Goal: Information Seeking & Learning: Check status

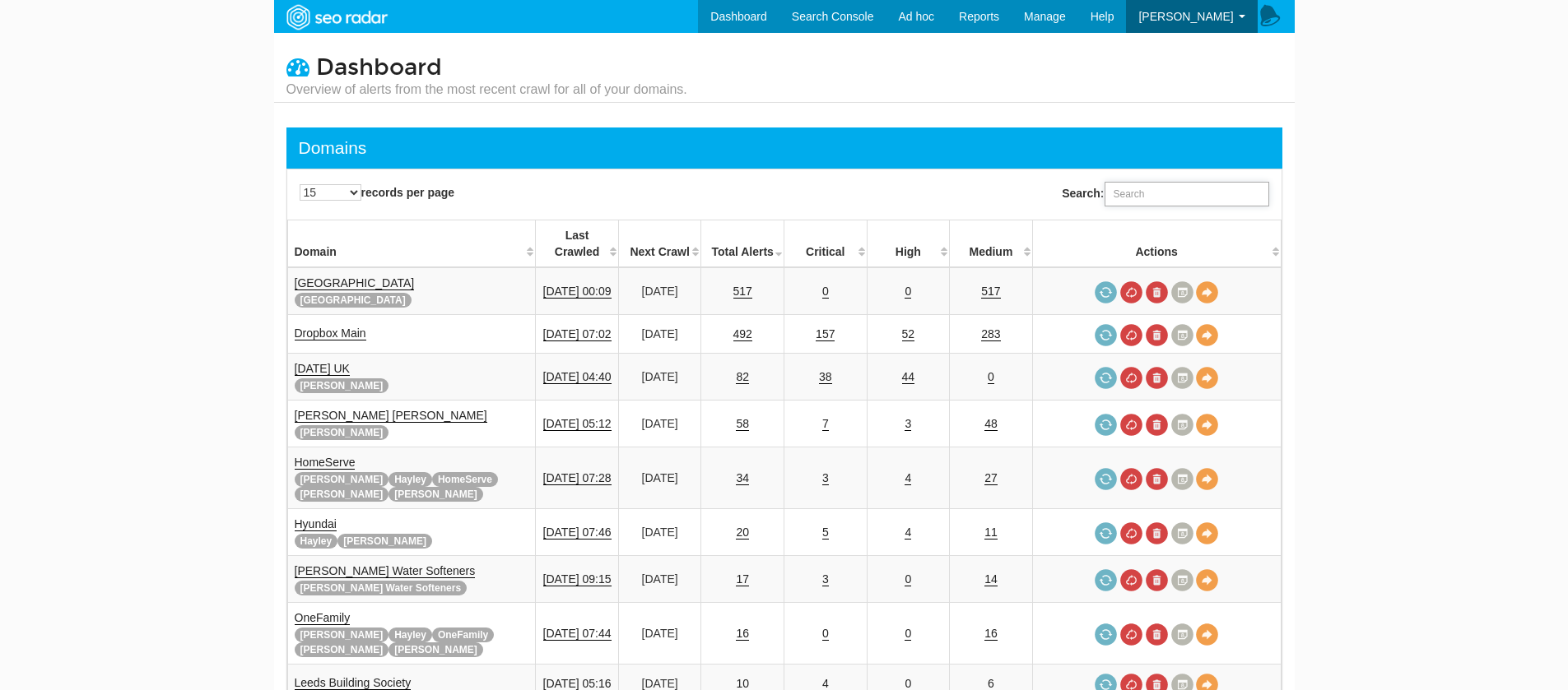
click at [1115, 203] on input "Search:" at bounding box center [1187, 193] width 164 height 25
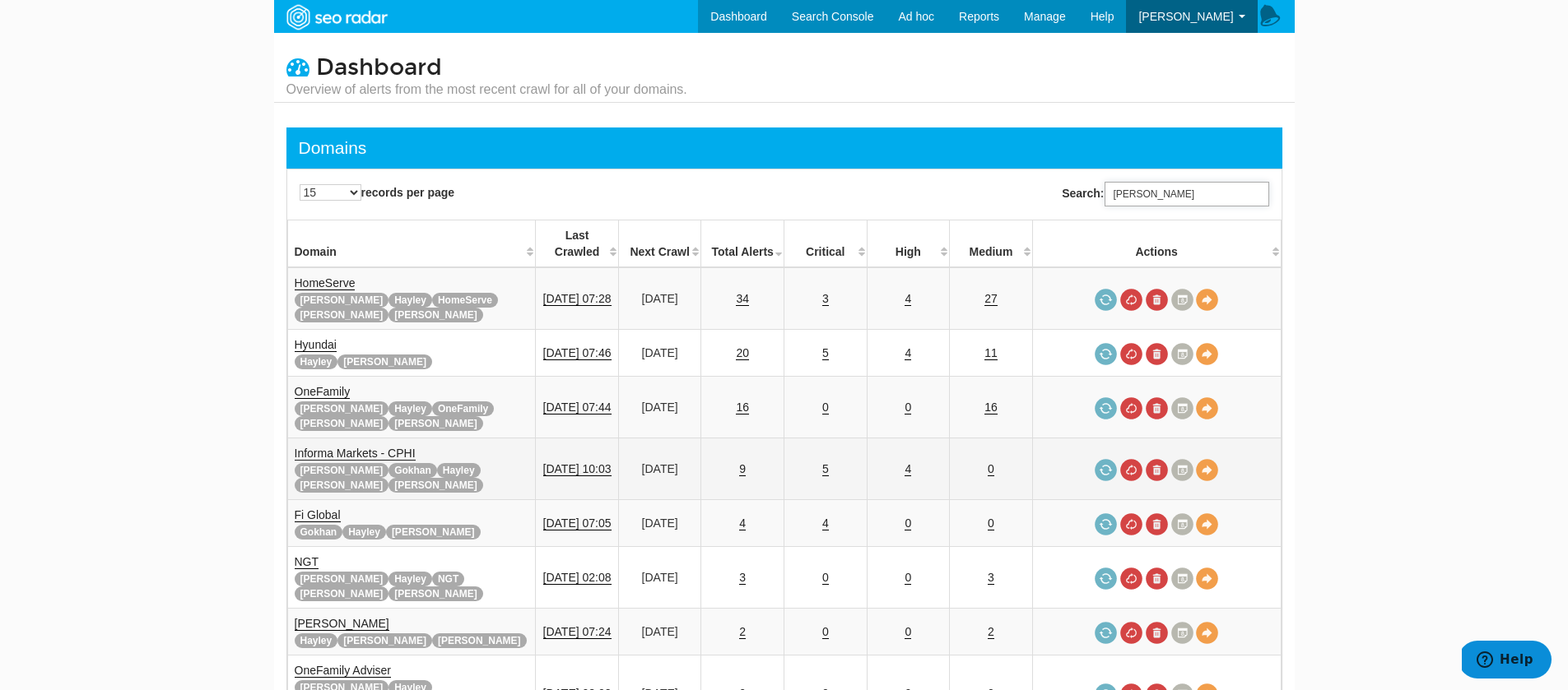
type input "tara"
click at [374, 447] on link "Informa Markets - CPHI" at bounding box center [355, 454] width 121 height 14
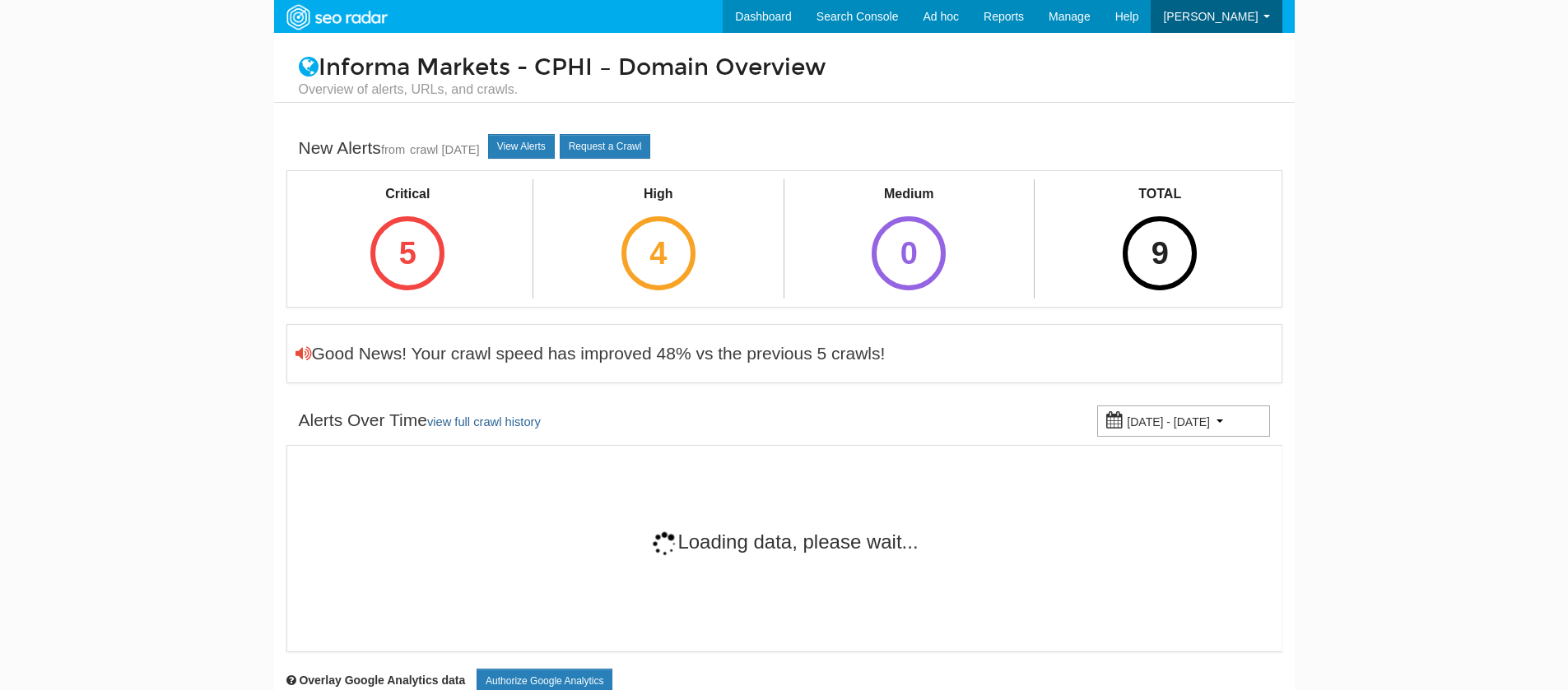
scroll to position [66, 0]
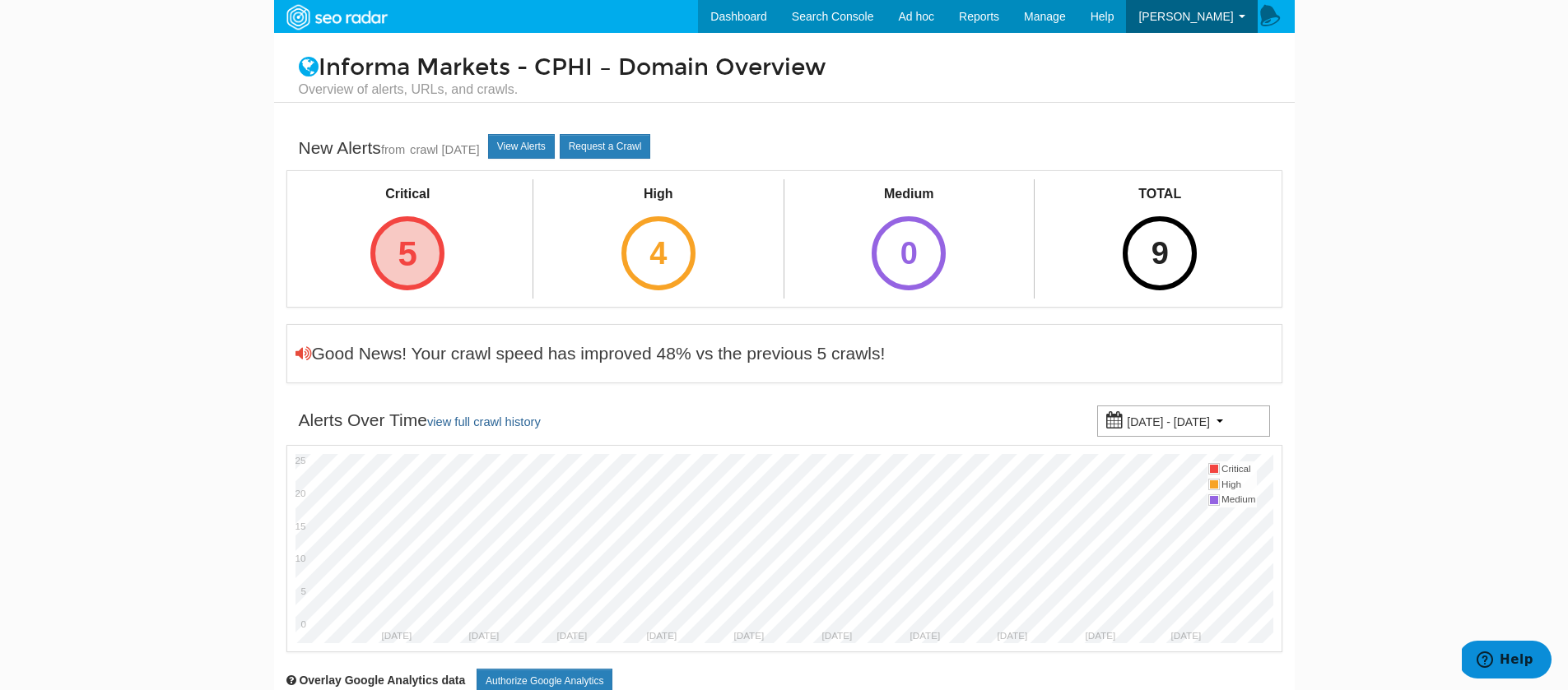
click at [397, 263] on div "5" at bounding box center [407, 253] width 74 height 74
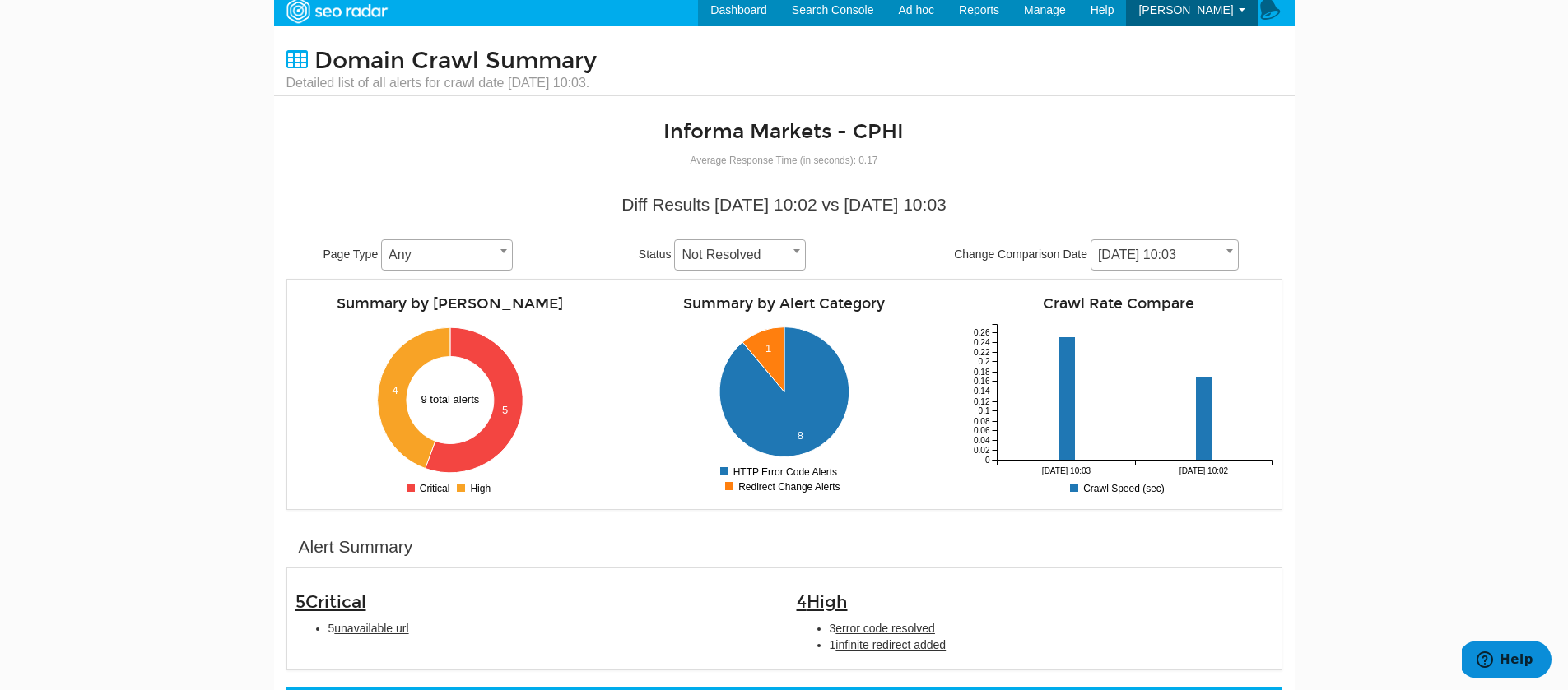
scroll to position [357, 0]
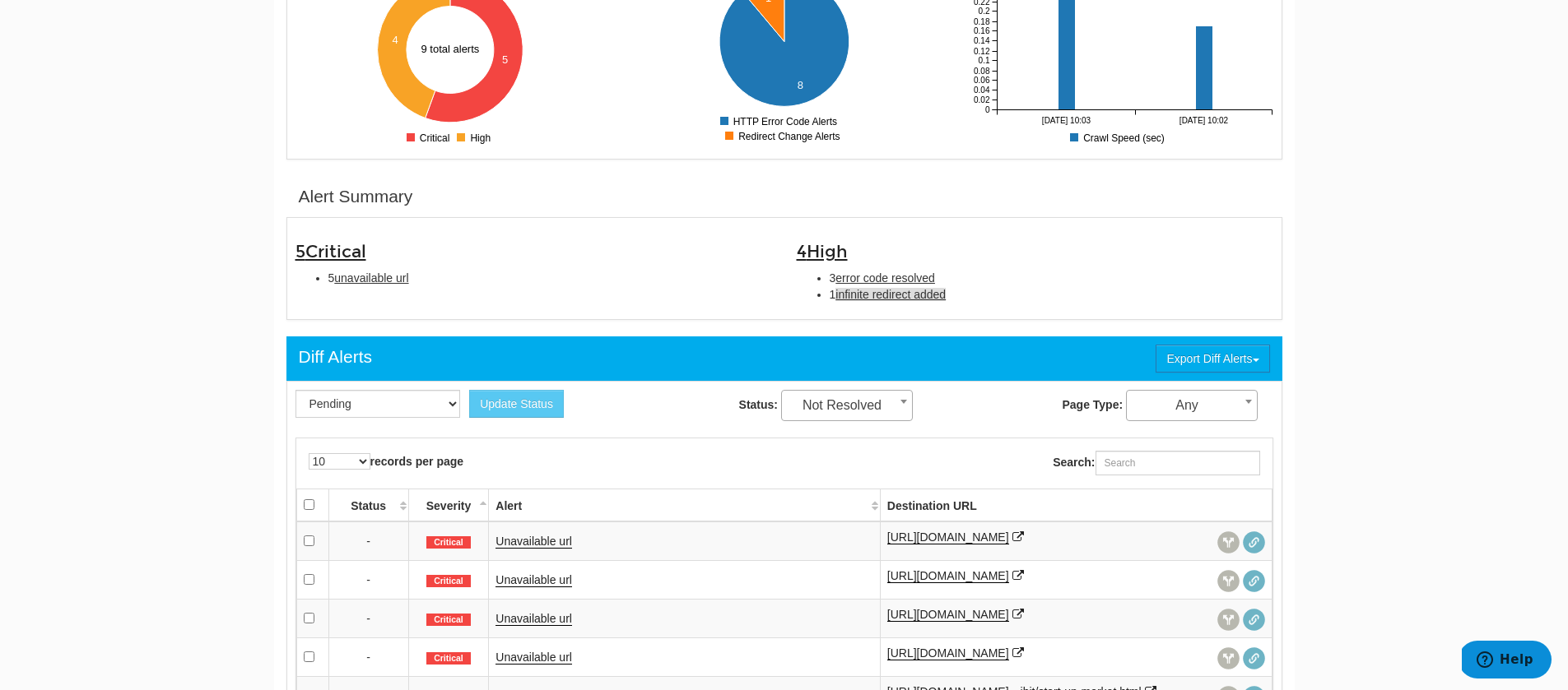
click at [921, 300] on span "infinite redirect added" at bounding box center [890, 295] width 110 height 13
type input "infinite redirect added"
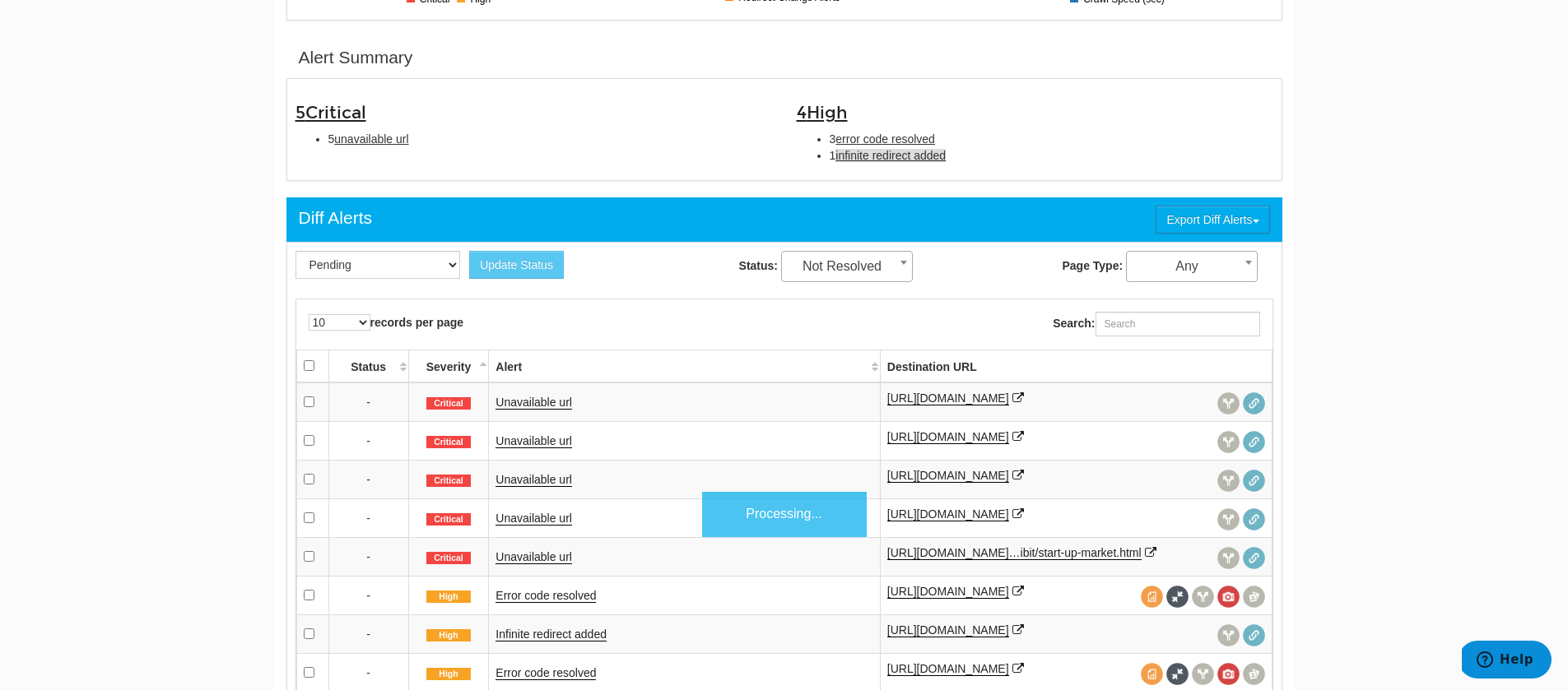
scroll to position [534, 0]
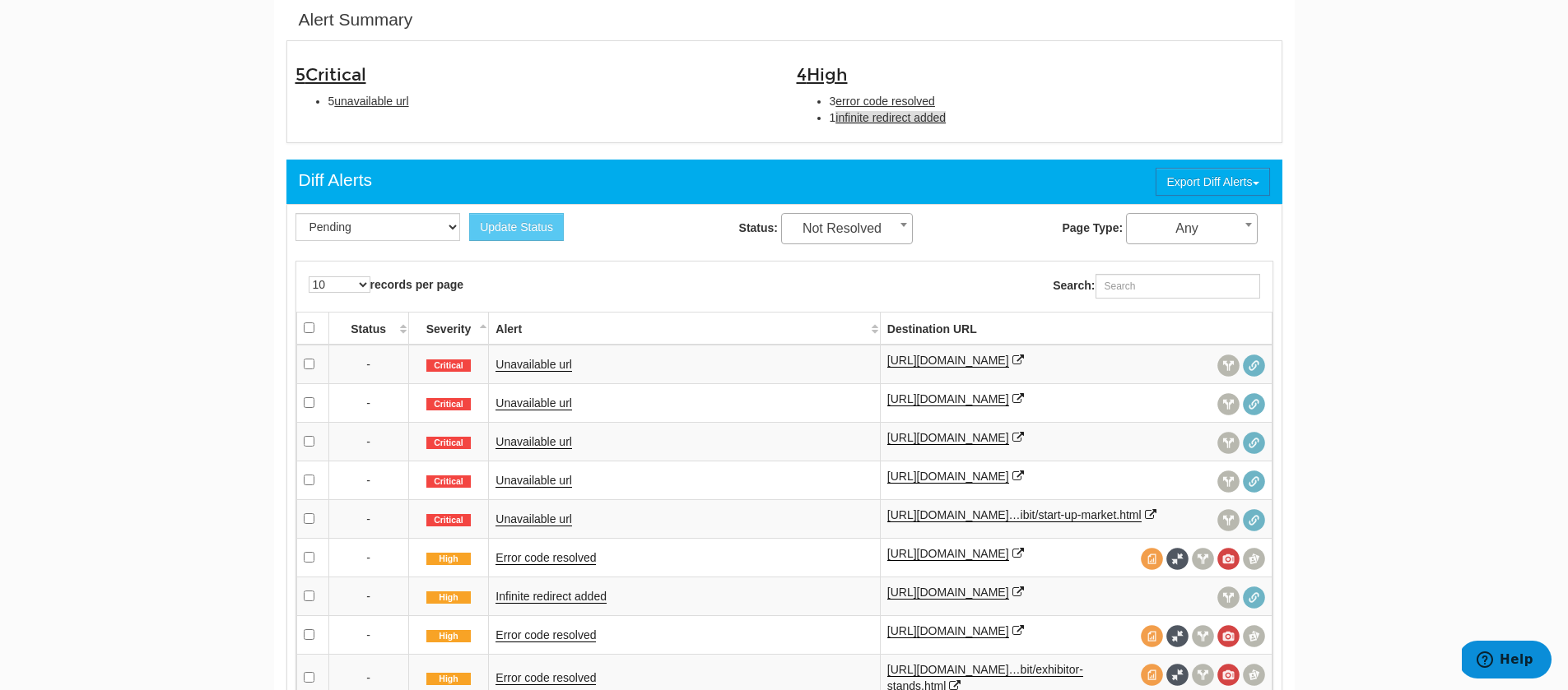
click at [910, 121] on span "infinite redirect added" at bounding box center [890, 118] width 110 height 13
click at [880, 123] on span "infinite redirect added" at bounding box center [890, 118] width 110 height 13
type input "infinite redirect added"
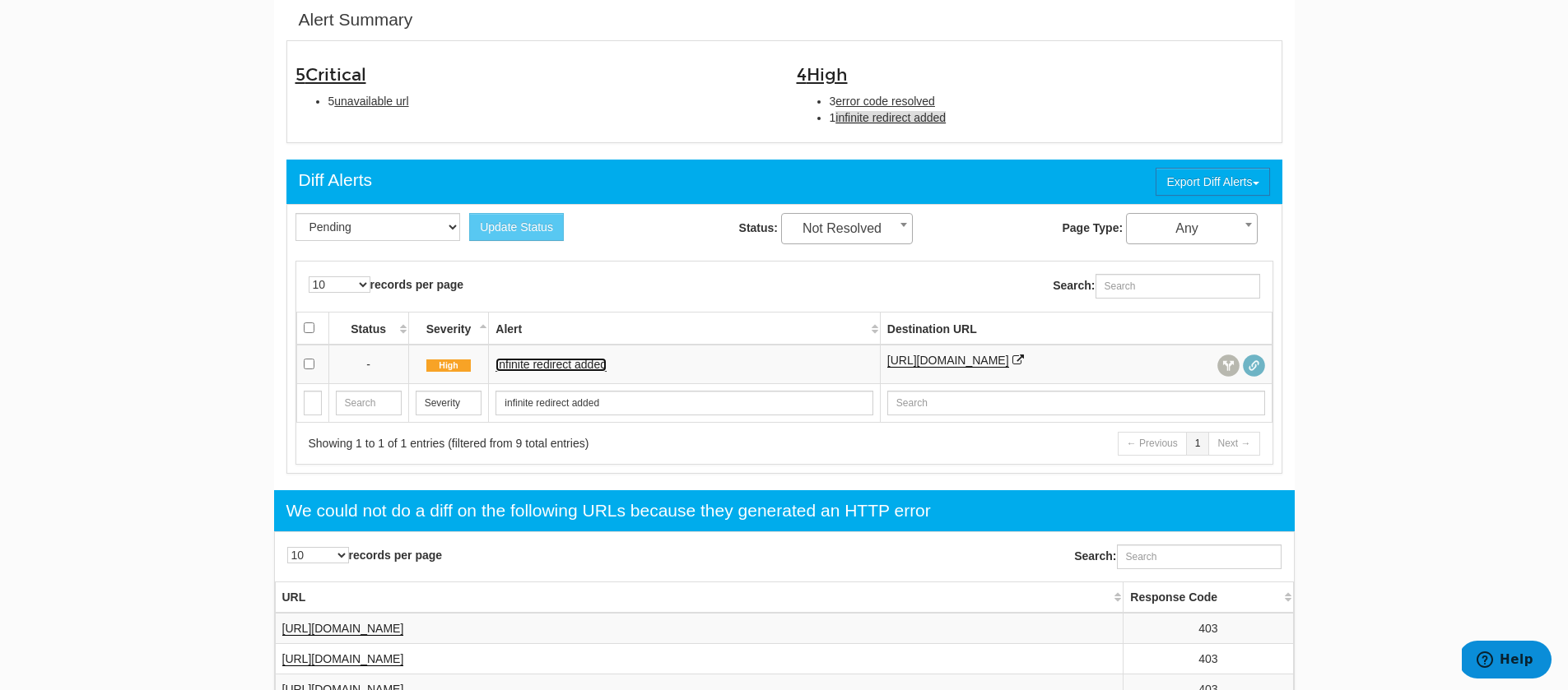
click at [582, 371] on link "Infinite redirect added" at bounding box center [552, 364] width 111 height 14
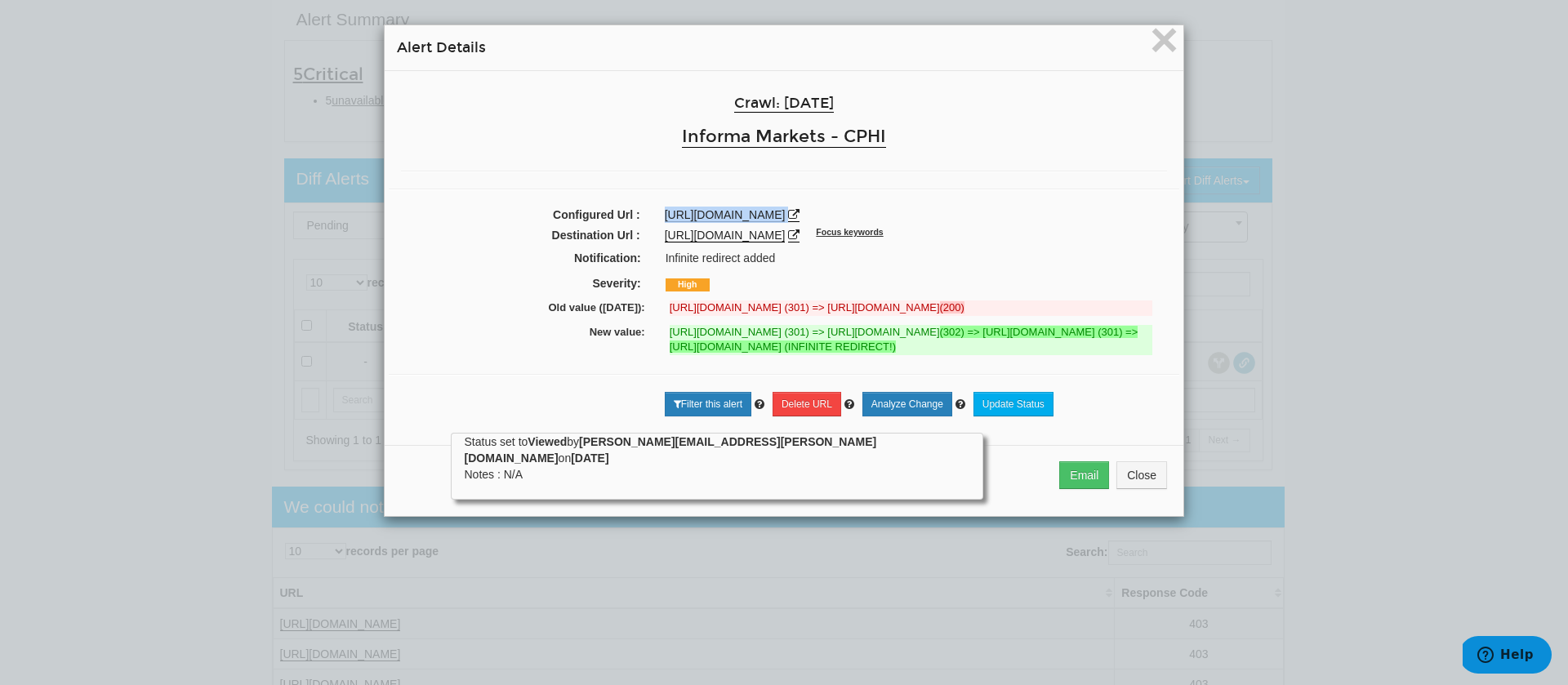
drag, startPoint x: 1020, startPoint y: 213, endPoint x: 649, endPoint y: 207, distance: 371.0
click at [652, 207] on div "https://www.cphi.com/northamerica/en/attend/attend/travel-hotel.html" at bounding box center [915, 215] width 526 height 16
copy div "https://www.cphi.com/northamerica/en/attend/attend/travel-hotel.html"
click at [800, 211] on icon at bounding box center [794, 215] width 12 height 12
click at [1157, 37] on span "×" at bounding box center [1164, 40] width 29 height 54
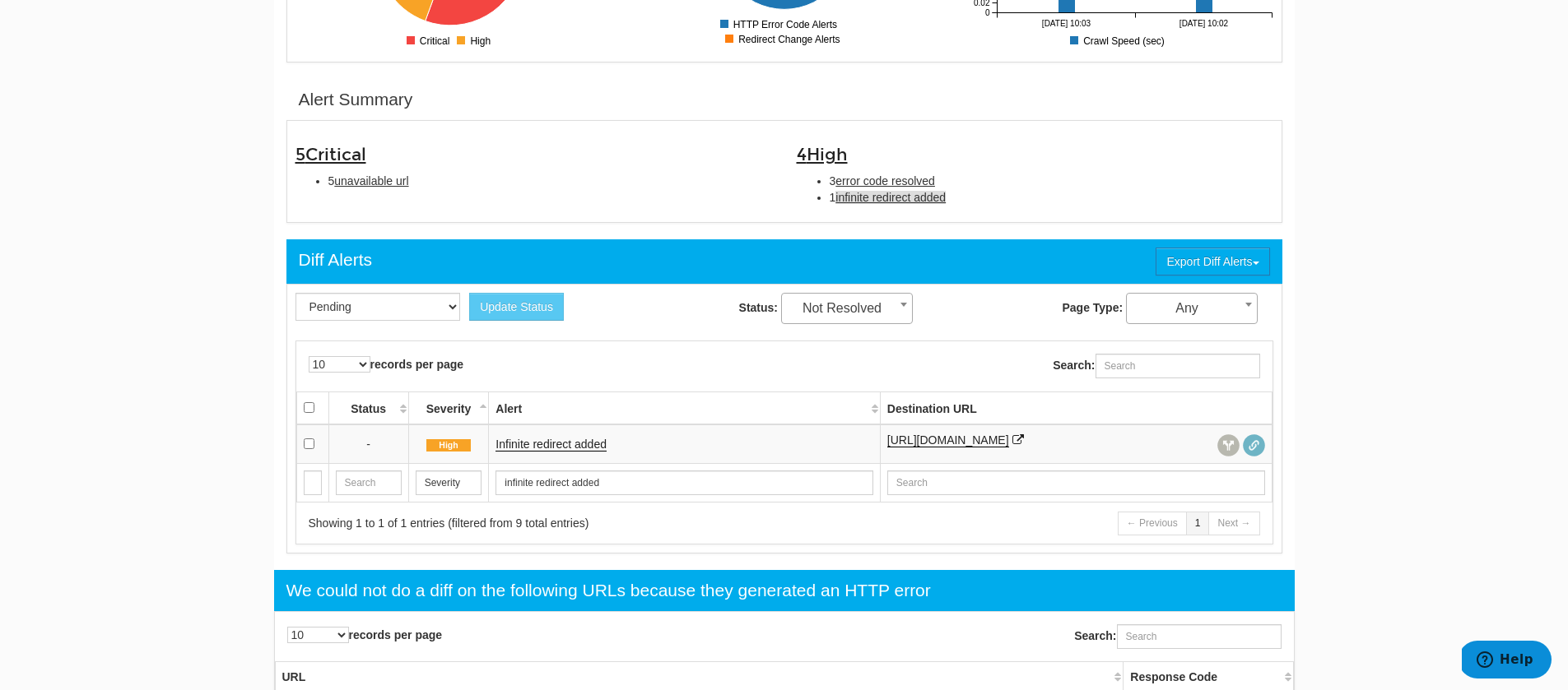
scroll to position [183, 0]
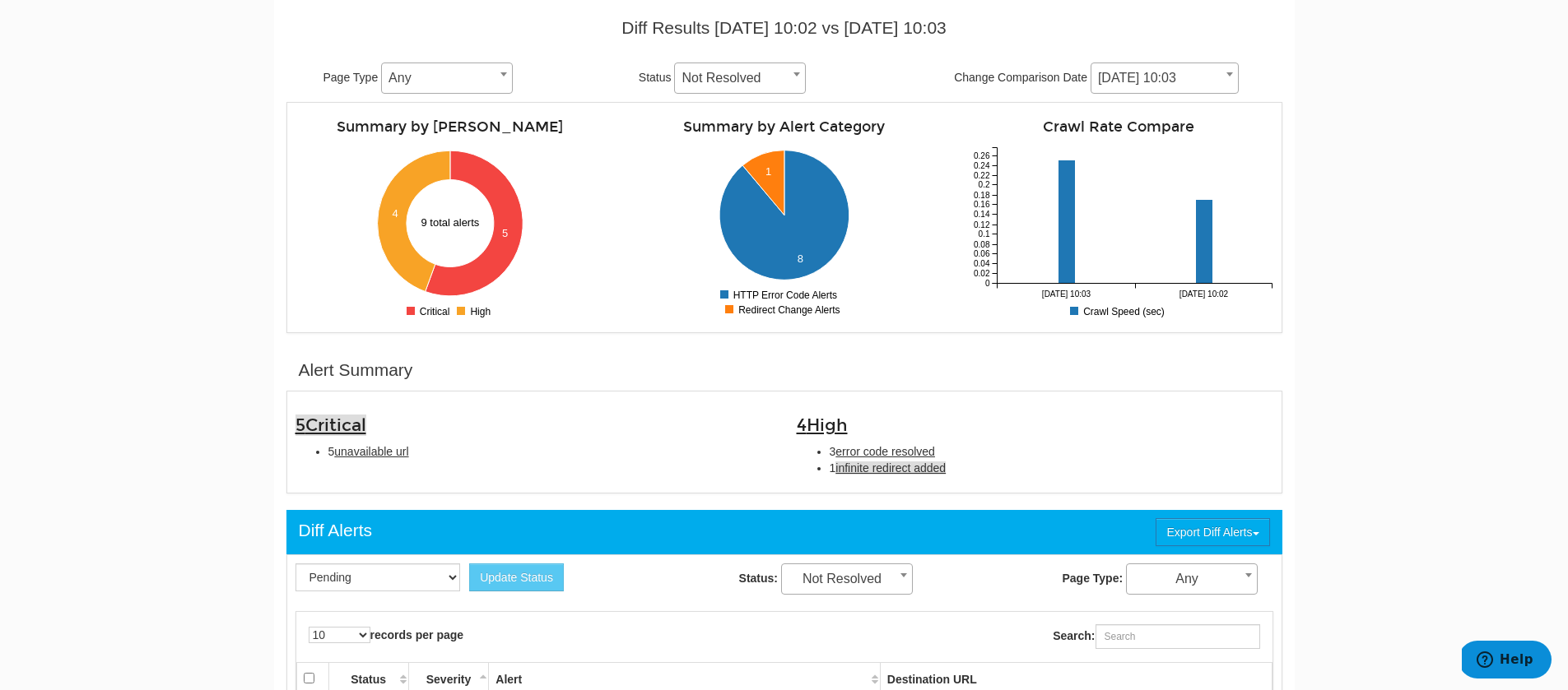
click at [366, 427] on span "Critical" at bounding box center [335, 424] width 61 height 21
type input "Critical"
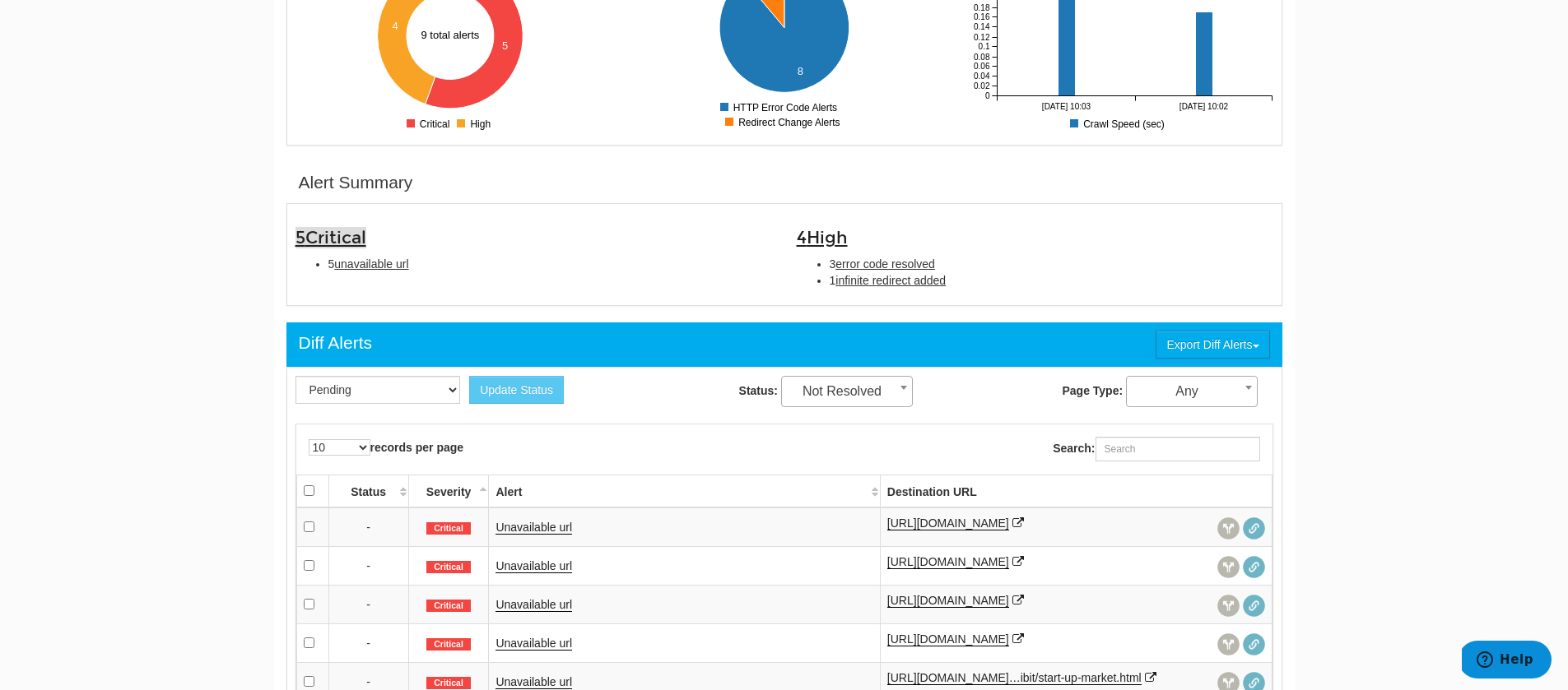
scroll to position [366, 0]
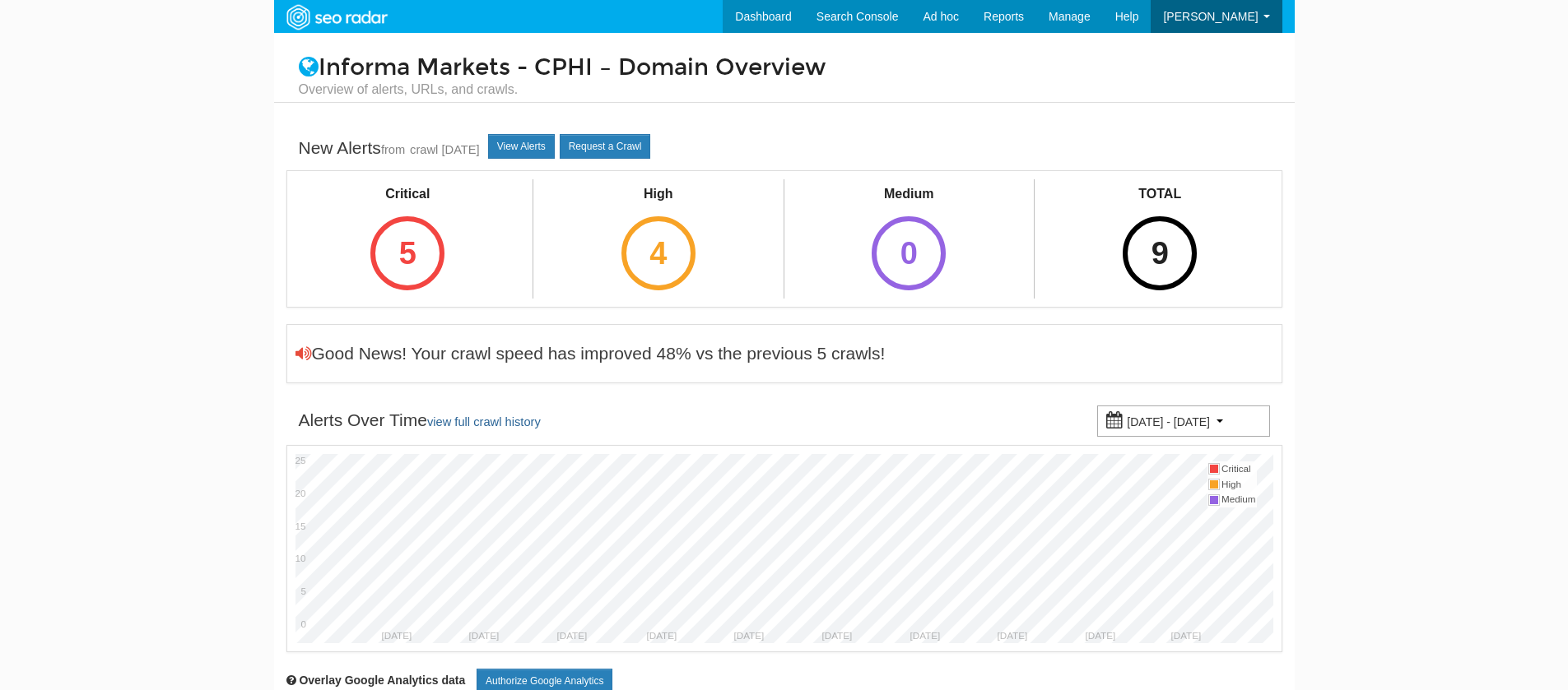
scroll to position [66, 0]
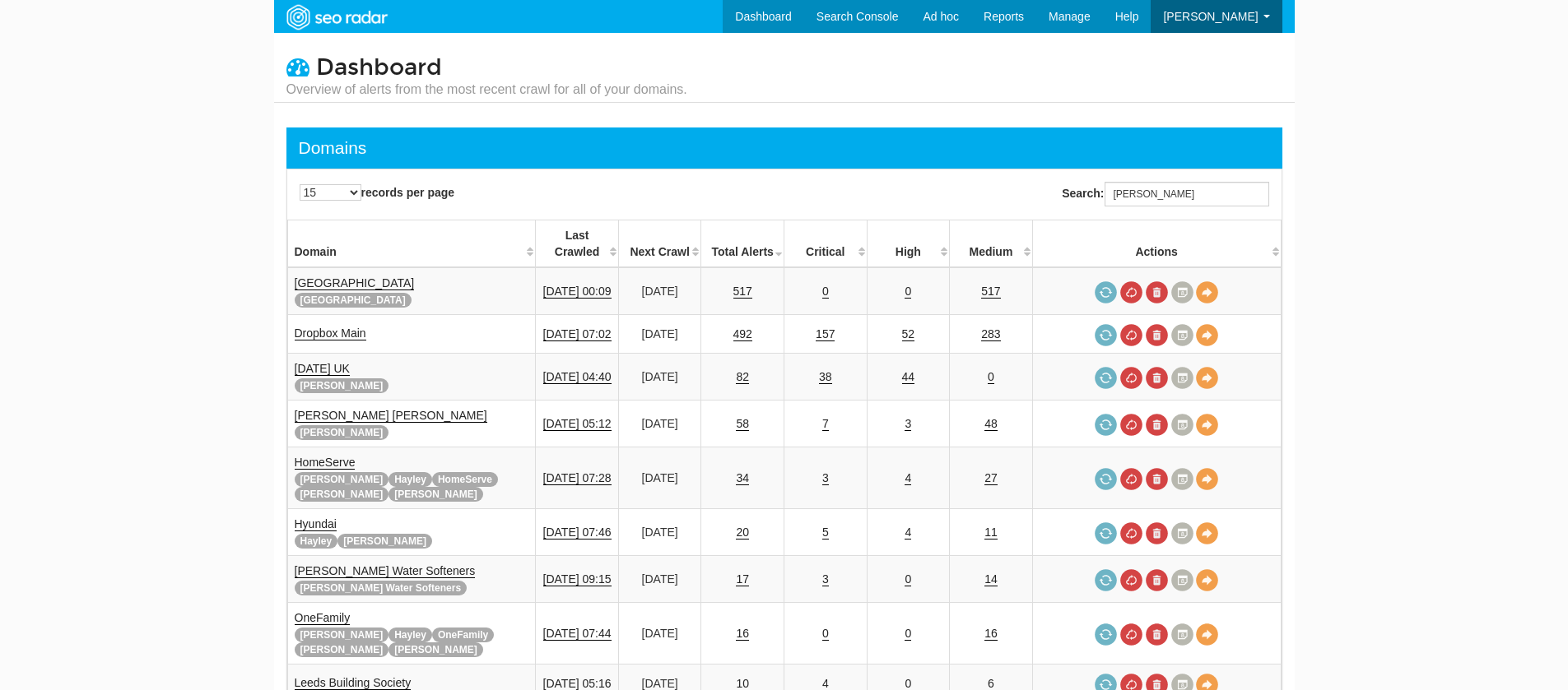
scroll to position [66, 0]
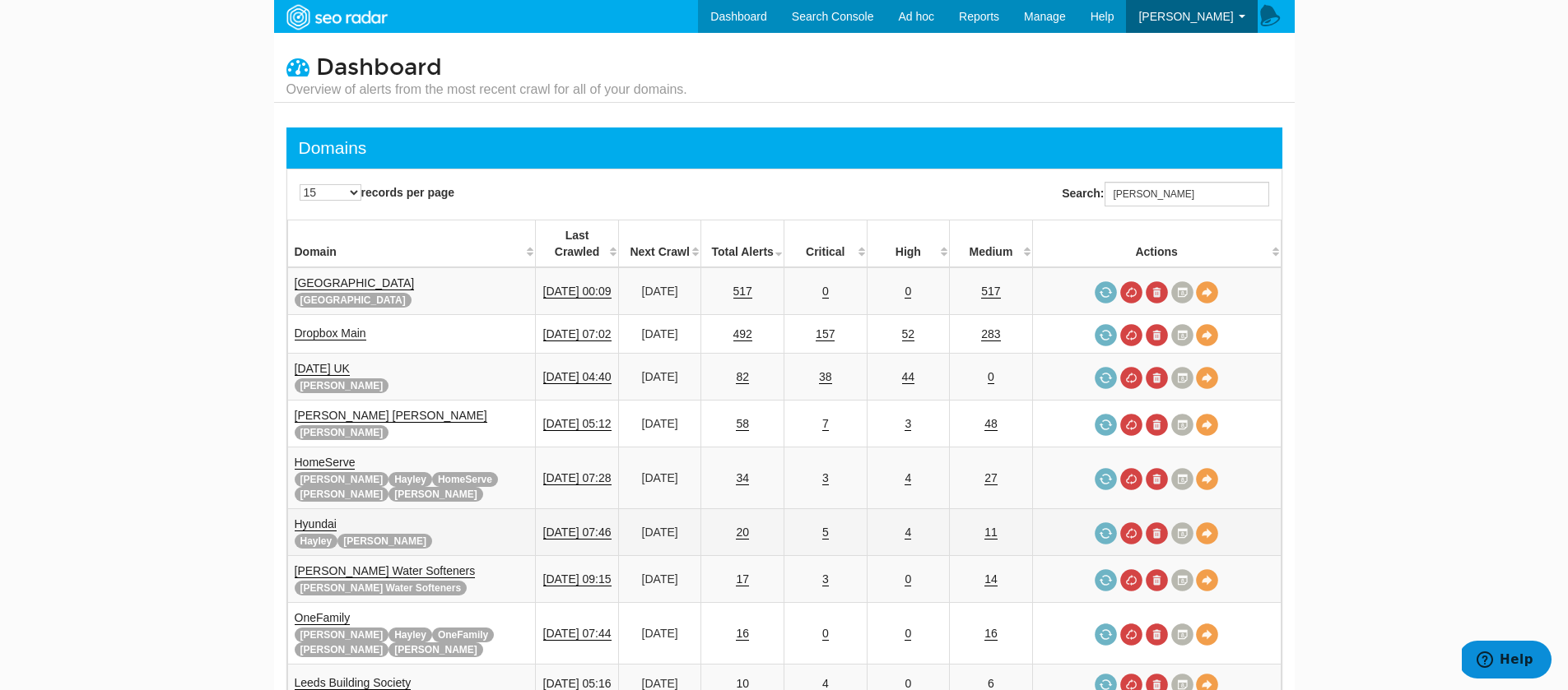
click at [331, 515] on td "Hyundai [PERSON_NAME]" at bounding box center [412, 532] width 248 height 47
click at [316, 518] on link "Hyundai" at bounding box center [316, 524] width 42 height 14
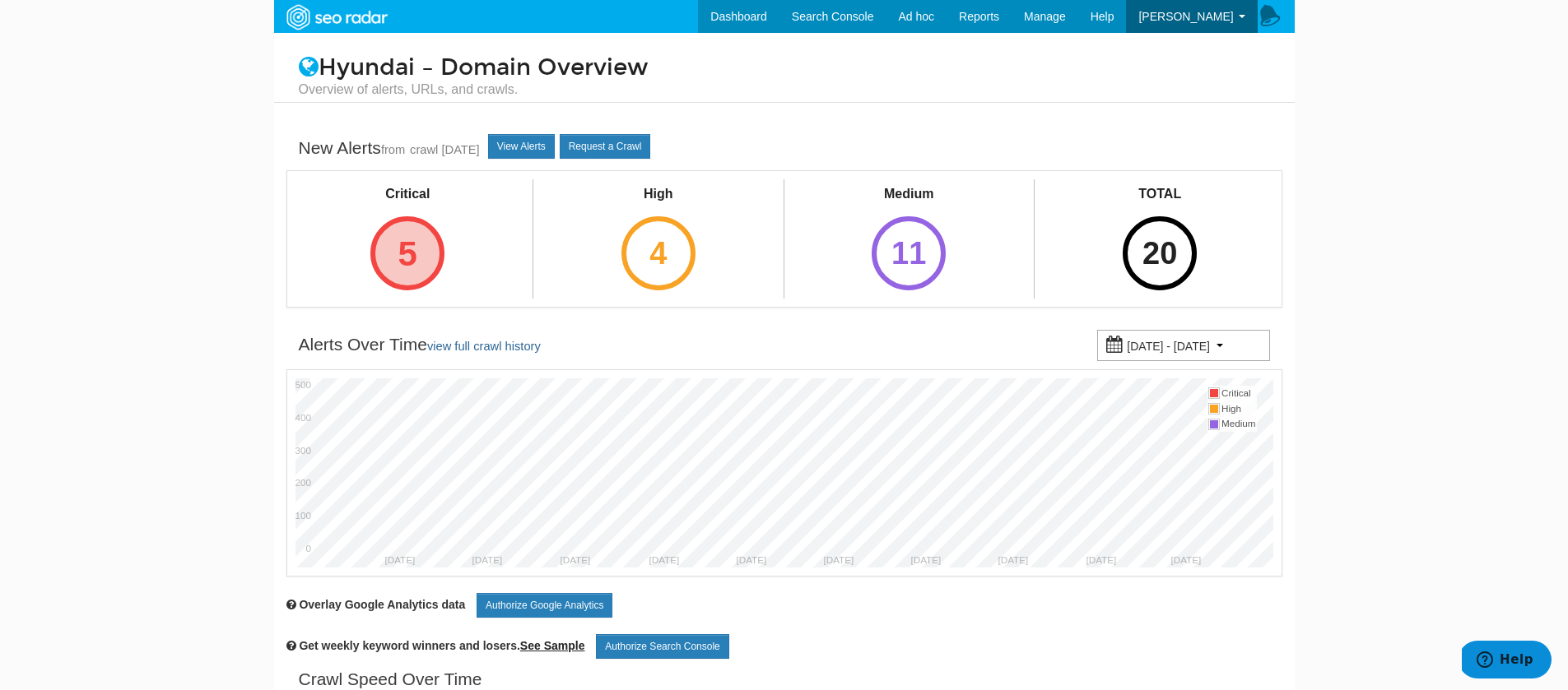
click at [402, 255] on div "5" at bounding box center [407, 253] width 74 height 74
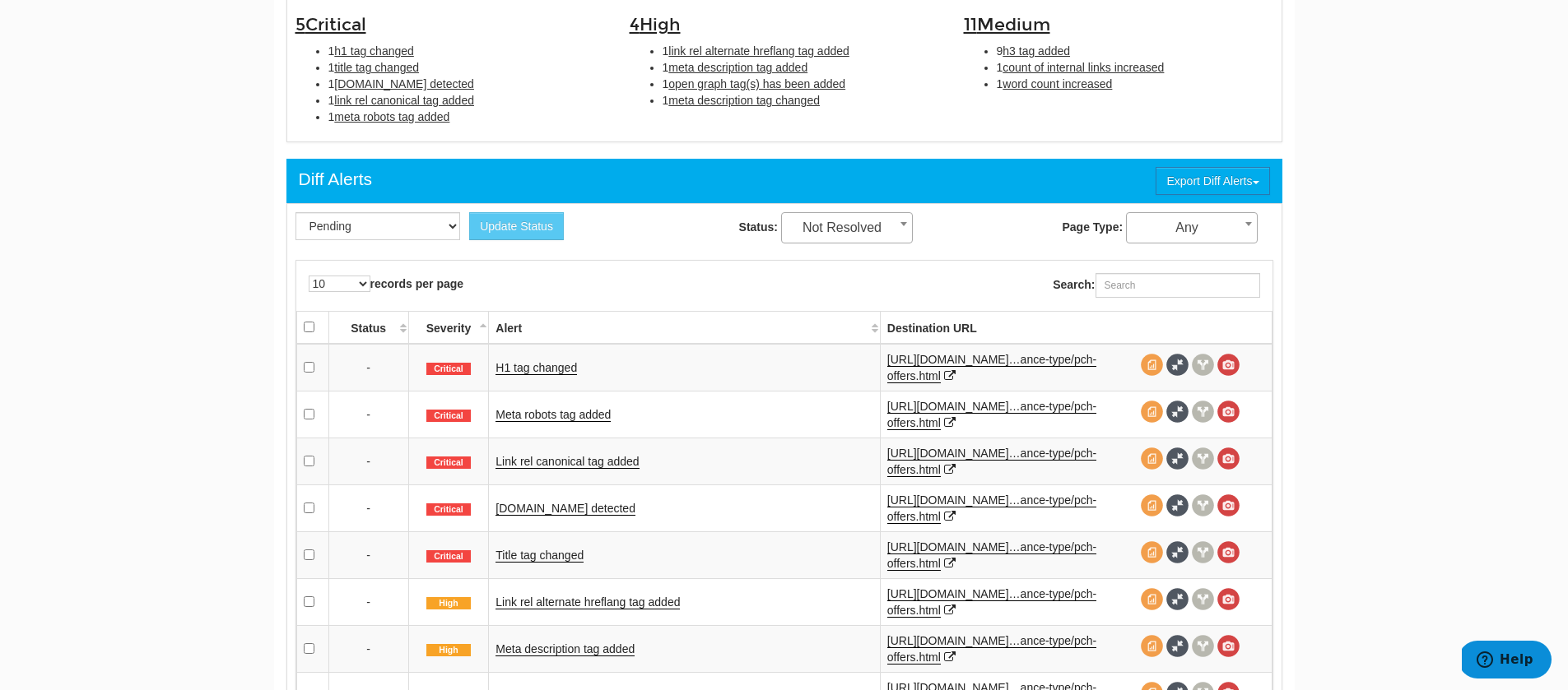
scroll to position [568, 0]
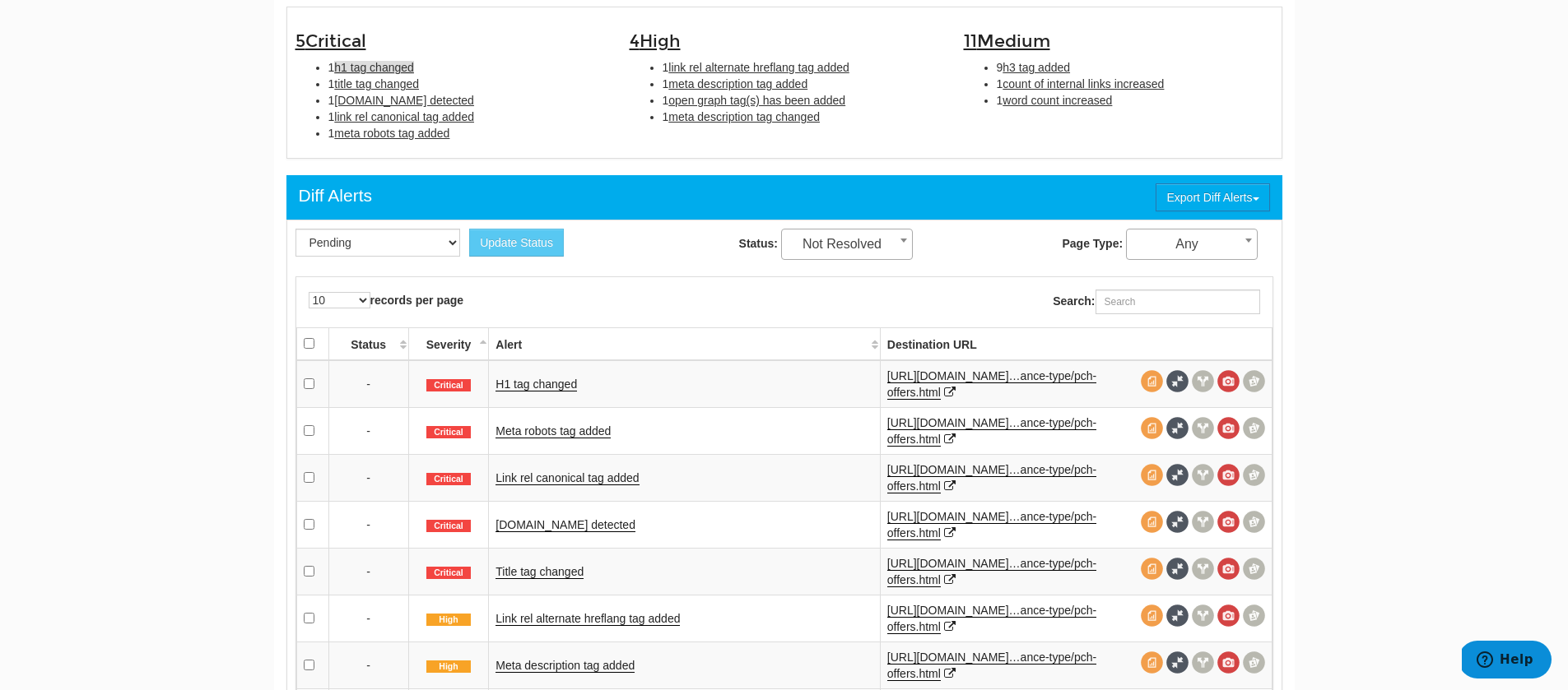
click at [363, 64] on span "h1 tag changed" at bounding box center [374, 68] width 79 height 13
type input "h1 tag changed"
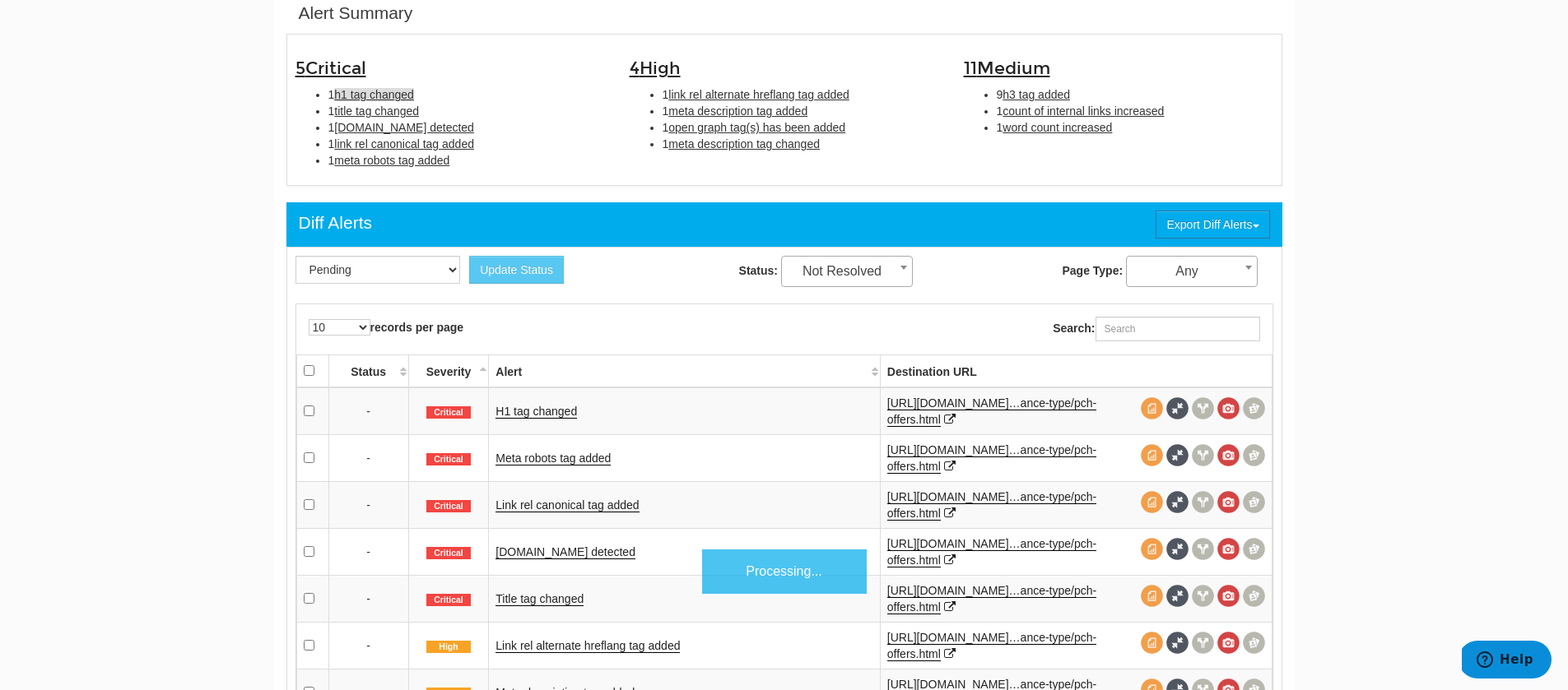
scroll to position [534, 0]
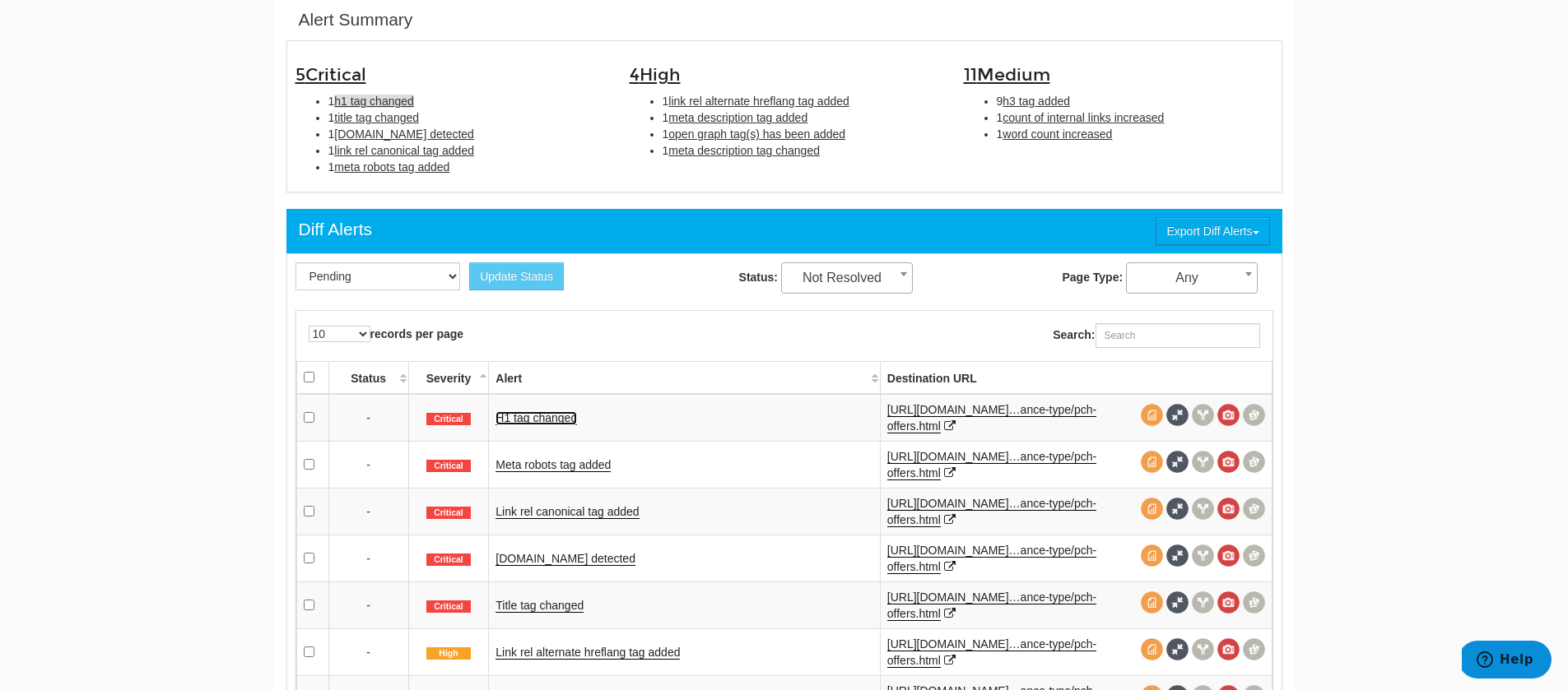
click at [542, 412] on link "H1 tag changed" at bounding box center [536, 418] width 81 height 14
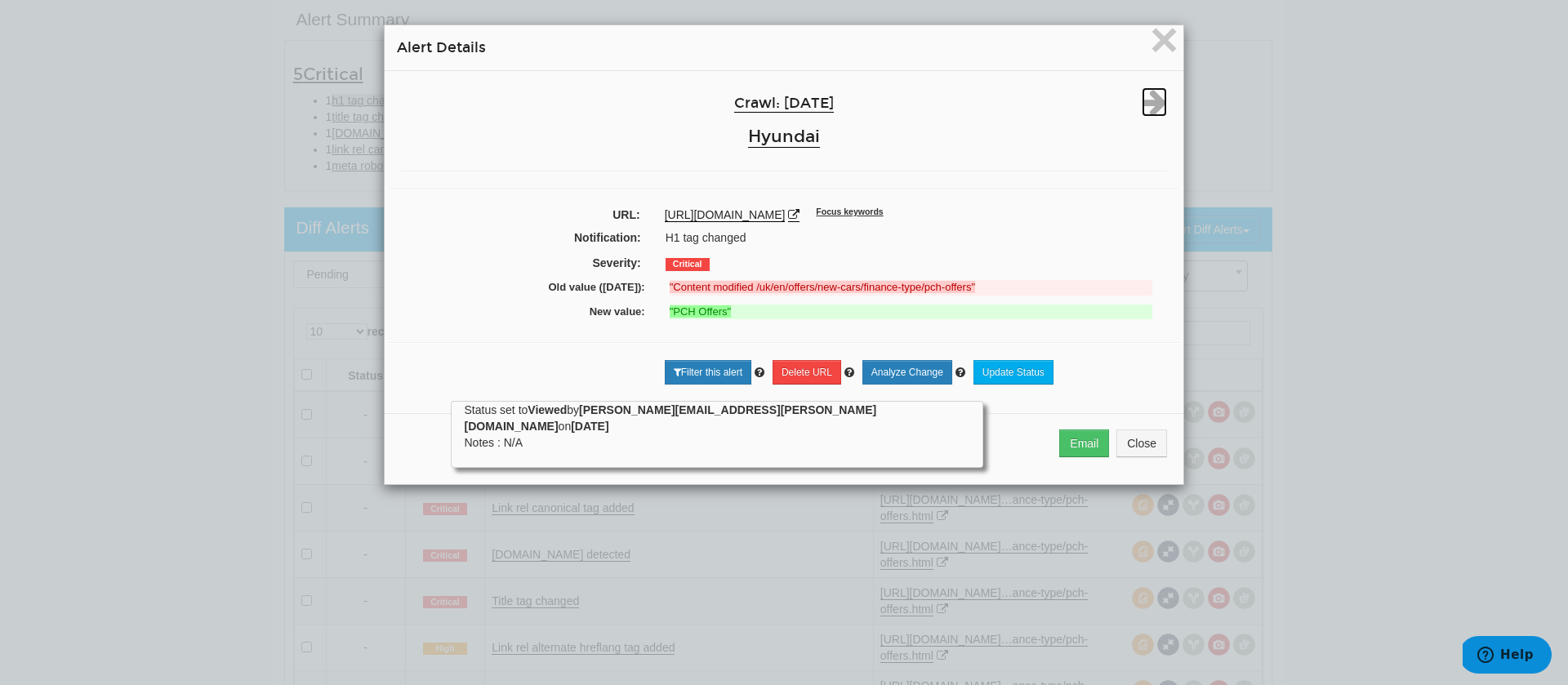
click at [1142, 104] on icon at bounding box center [1154, 101] width 25 height 29
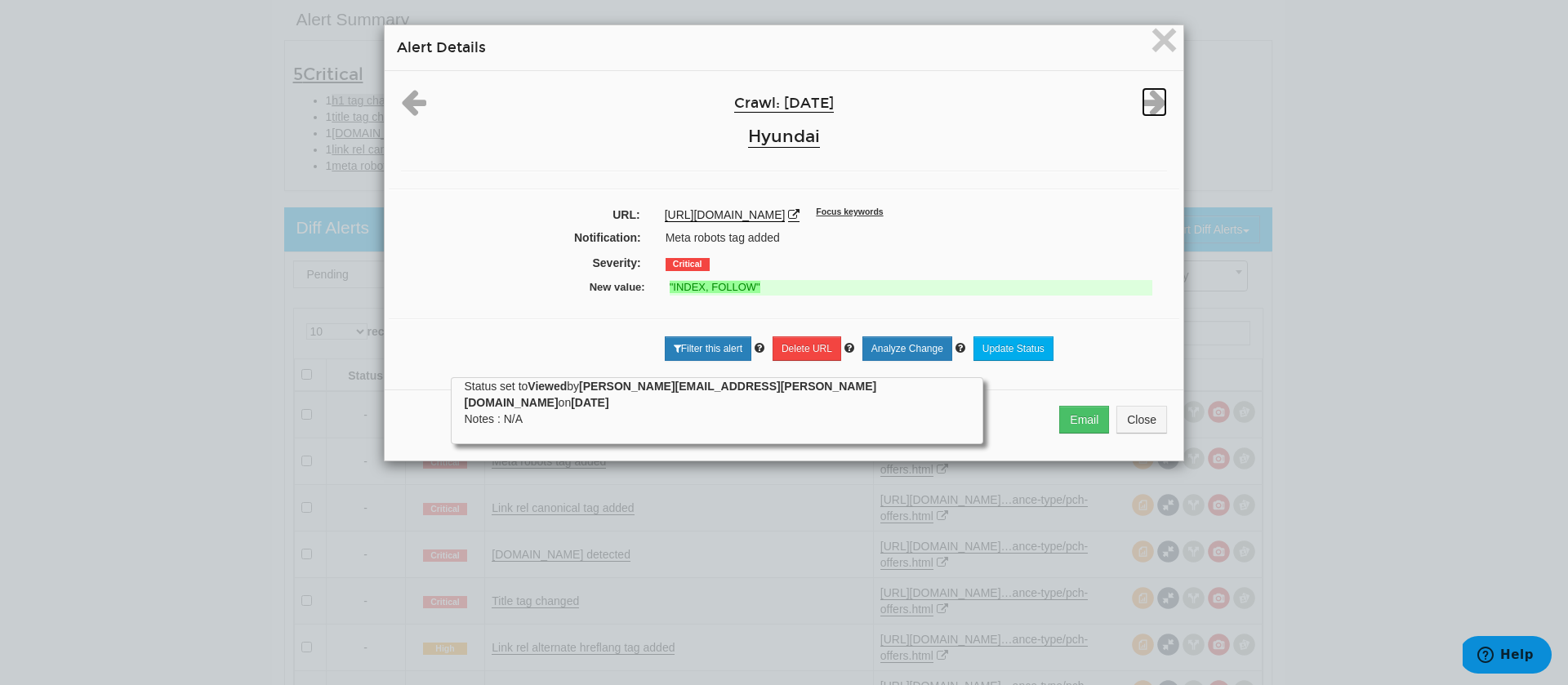
click at [1142, 104] on icon at bounding box center [1154, 101] width 25 height 29
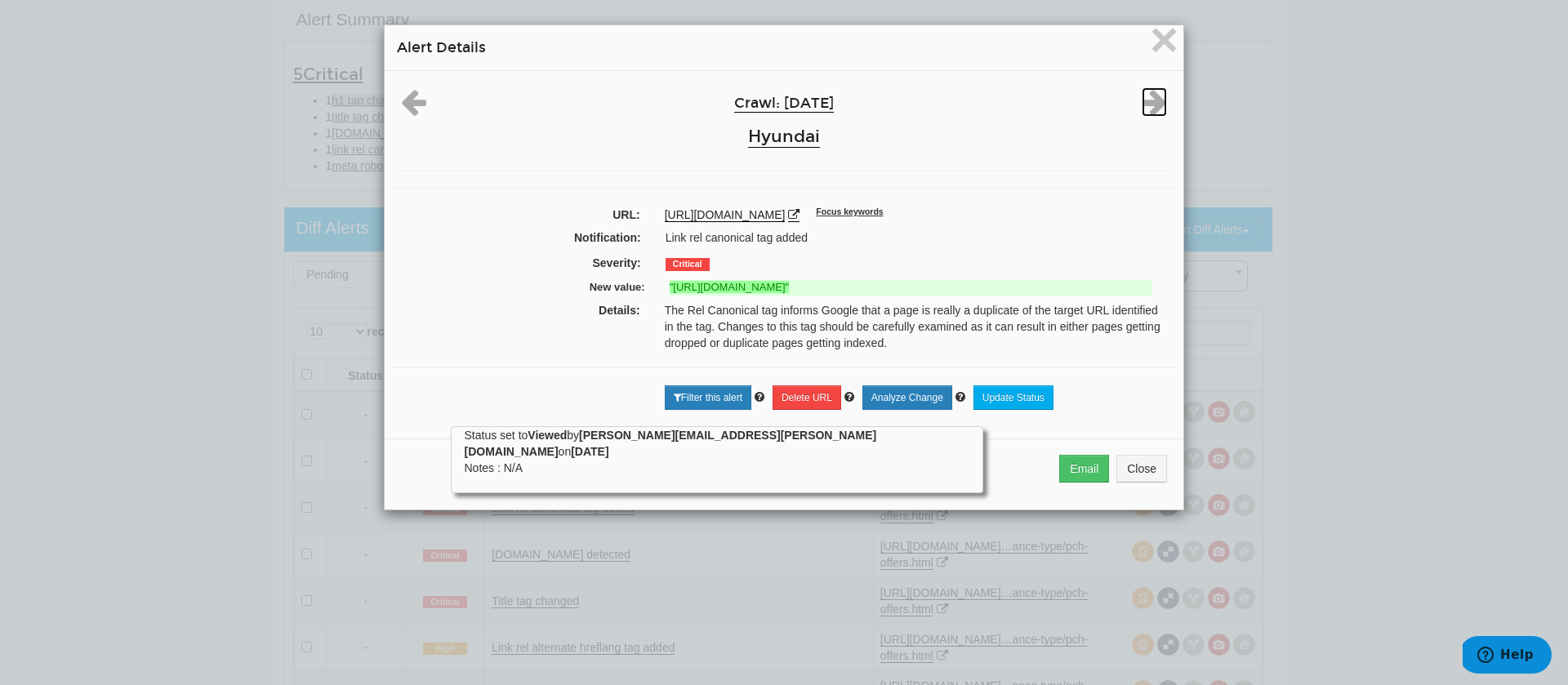
click at [1142, 104] on icon at bounding box center [1154, 101] width 25 height 29
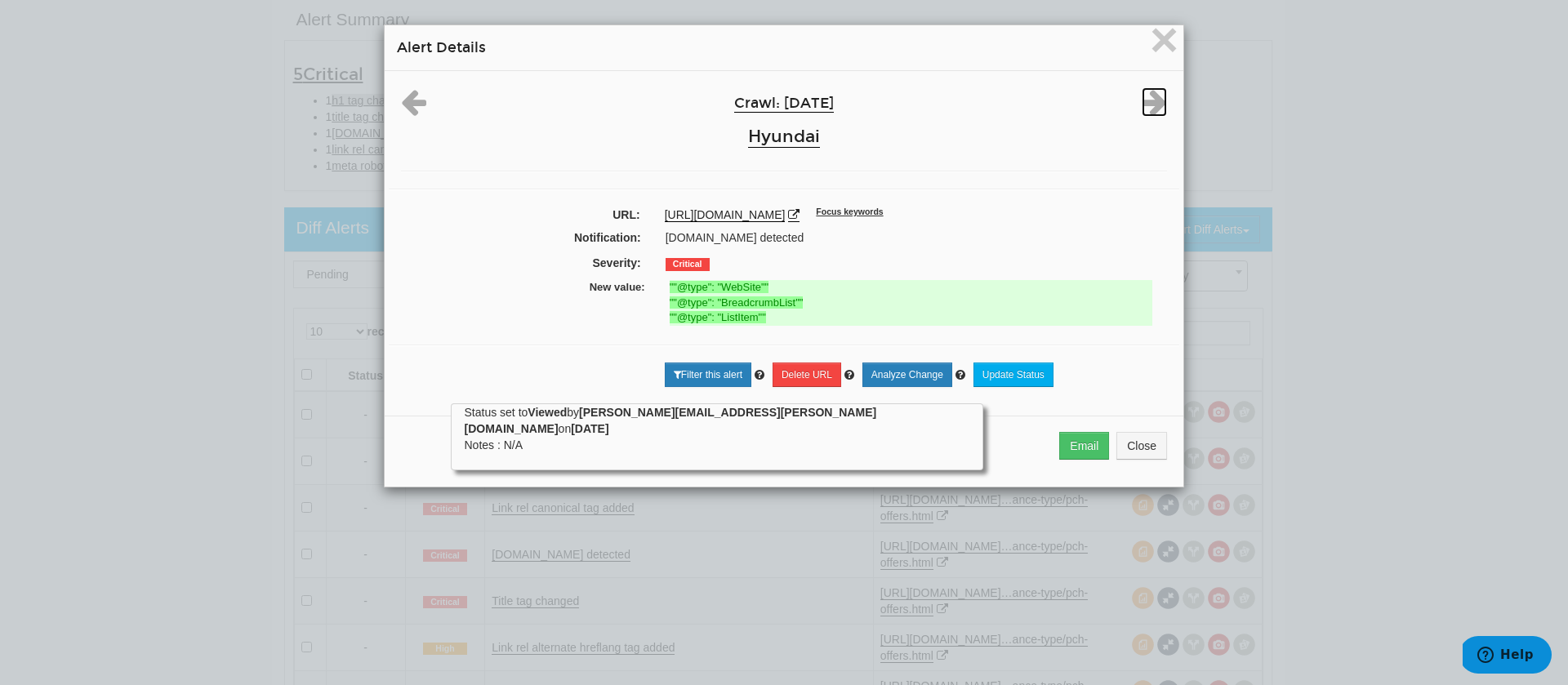
click at [1142, 104] on icon at bounding box center [1154, 101] width 25 height 29
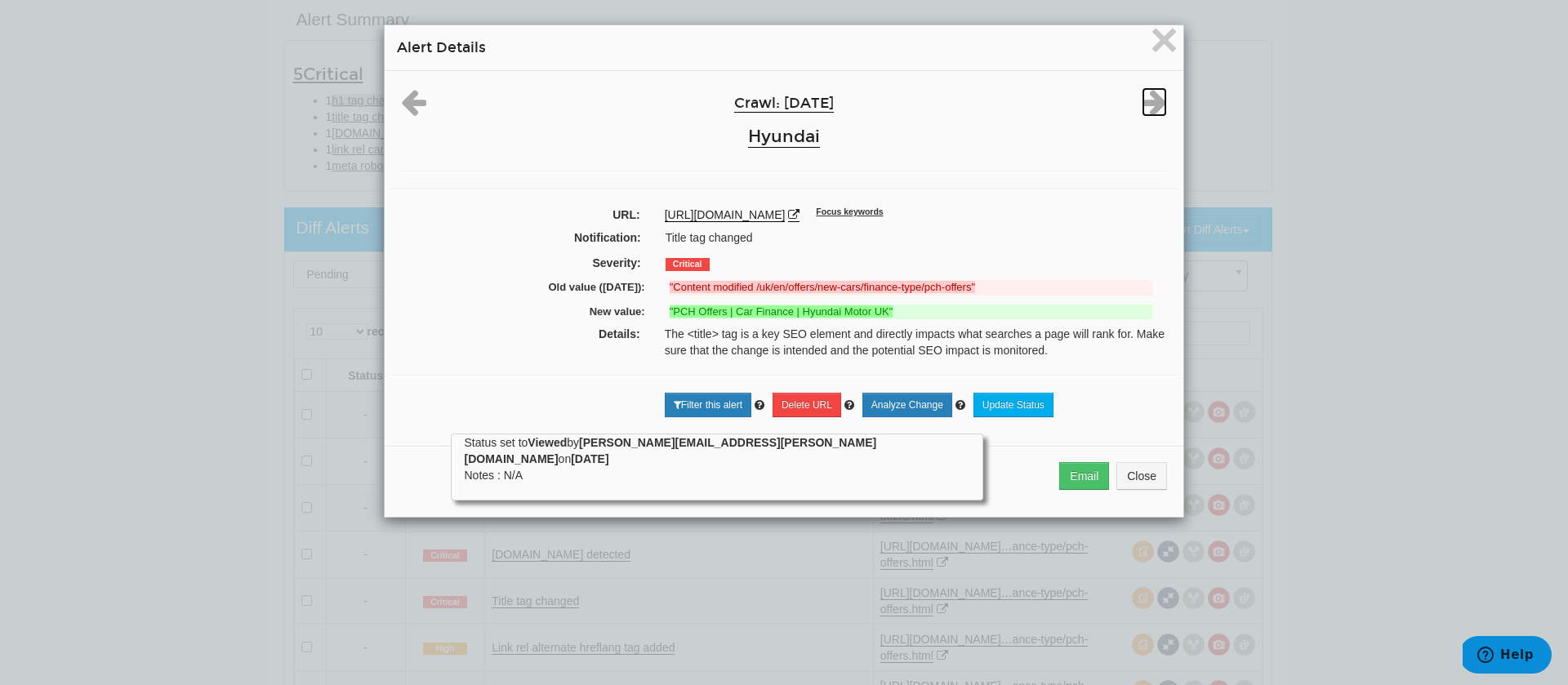
click at [1142, 104] on icon at bounding box center [1154, 101] width 25 height 29
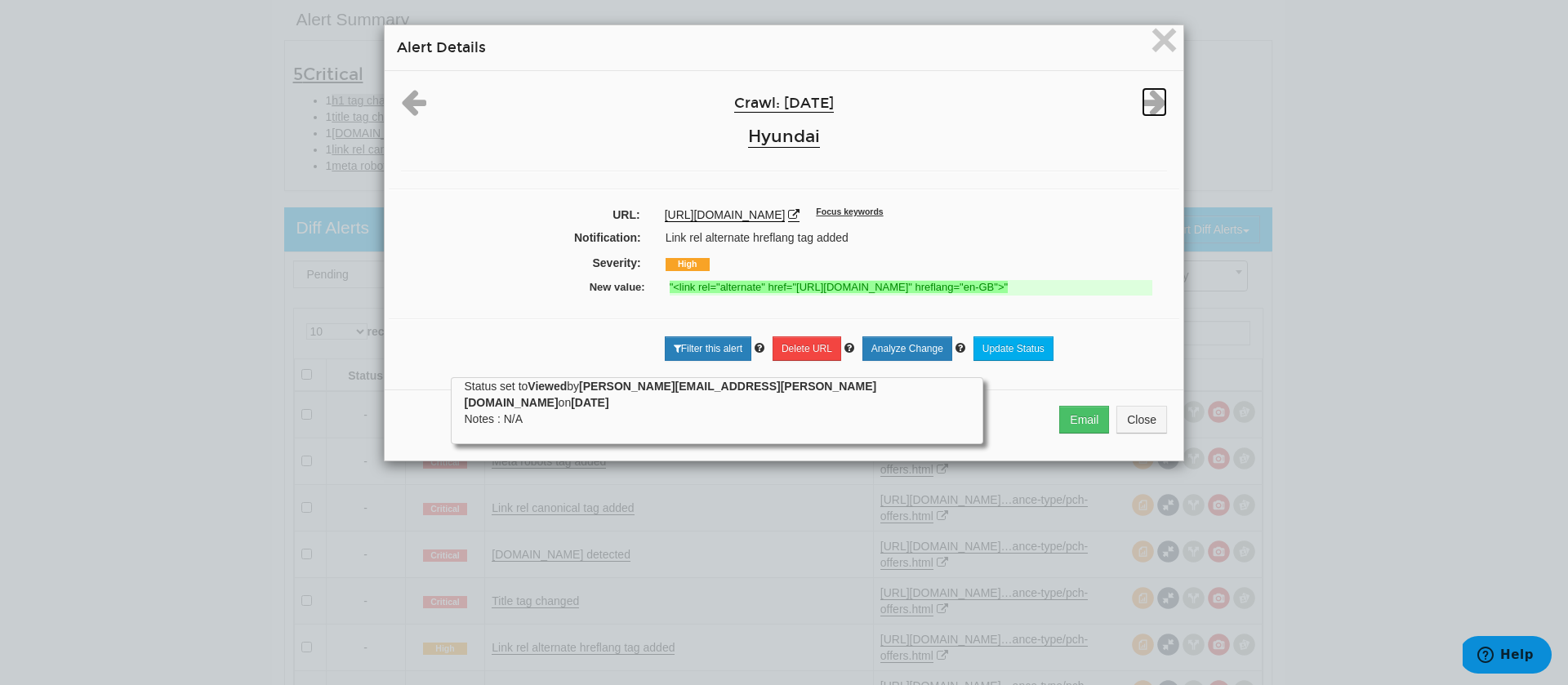
click at [1142, 104] on icon at bounding box center [1154, 101] width 25 height 29
click at [1156, 52] on span "×" at bounding box center [1164, 40] width 29 height 54
